Goal: Task Accomplishment & Management: Complete application form

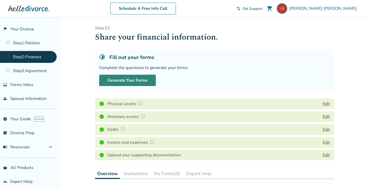
click at [119, 79] on button "Generate Your Forms" at bounding box center [127, 80] width 57 height 11
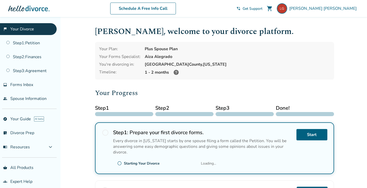
scroll to position [82, 0]
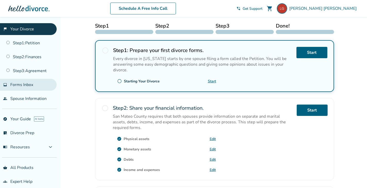
click at [38, 83] on link "inbox Forms Inbox" at bounding box center [28, 85] width 57 height 12
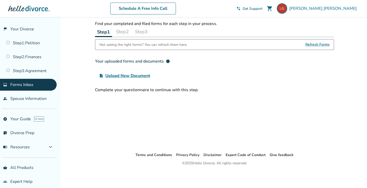
click at [125, 32] on button "Step 2" at bounding box center [122, 32] width 17 height 10
click at [146, 30] on button "Step 3" at bounding box center [141, 32] width 17 height 10
click at [34, 98] on link "people Spouse Information" at bounding box center [28, 99] width 57 height 12
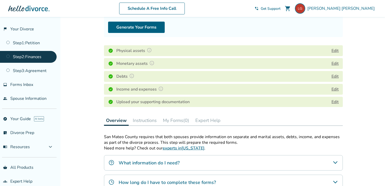
scroll to position [51, 0]
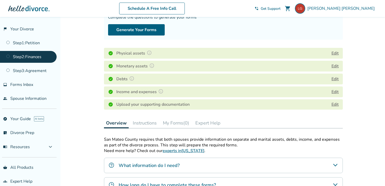
click at [334, 105] on link "Edit" at bounding box center [335, 105] width 7 height 6
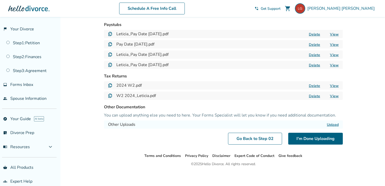
scroll to position [43, 0]
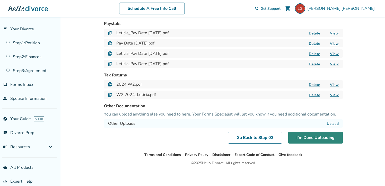
click at [310, 137] on button "I'm Done Uploading" at bounding box center [316, 138] width 55 height 12
